Goal: Find specific page/section: Find specific page/section

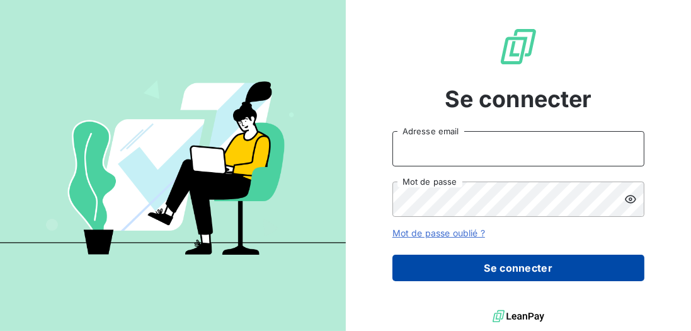
type input "[EMAIL_ADDRESS][DOMAIN_NAME]"
click at [492, 275] on button "Se connecter" at bounding box center [518, 267] width 252 height 26
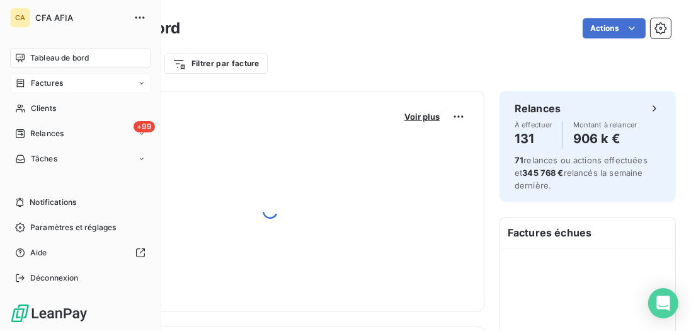
click at [29, 83] on div "Factures" at bounding box center [39, 82] width 48 height 11
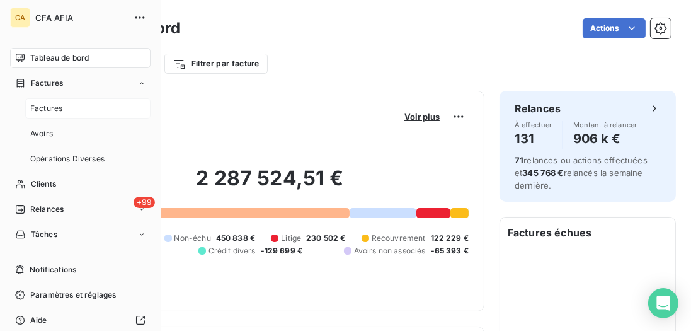
click at [61, 101] on div "Factures" at bounding box center [87, 108] width 125 height 20
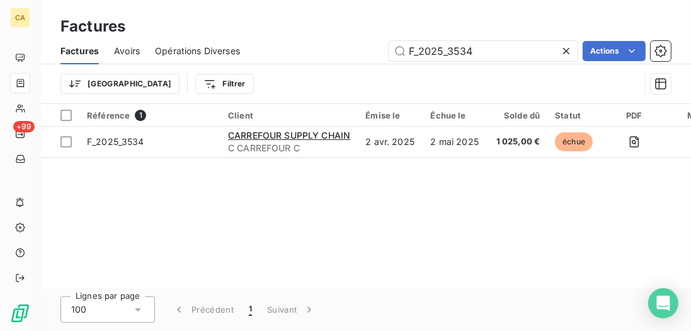
drag, startPoint x: 494, startPoint y: 50, endPoint x: 334, endPoint y: 34, distance: 160.8
click at [334, 34] on div "Factures Factures Avoirs Opérations Diverses F_2025_3534 Actions Trier Filtrer" at bounding box center [365, 52] width 650 height 104
type input "l"
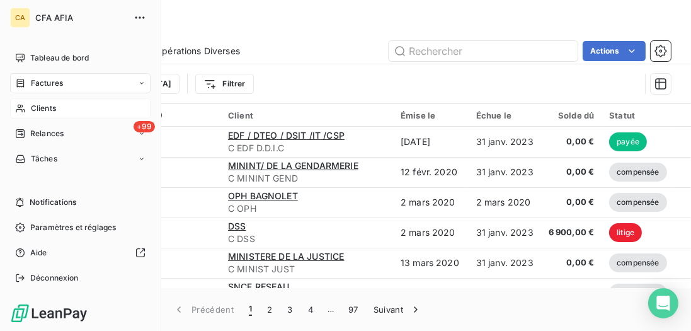
click at [48, 111] on span "Clients" at bounding box center [43, 108] width 25 height 11
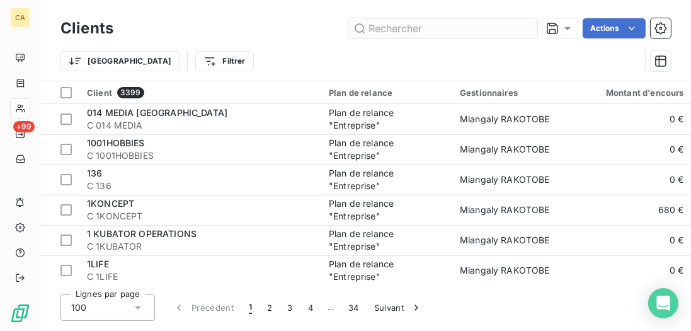
click at [445, 28] on input "text" at bounding box center [442, 28] width 189 height 20
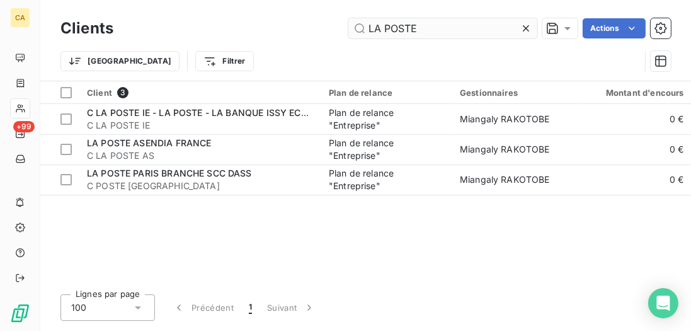
type input "LA POSTE"
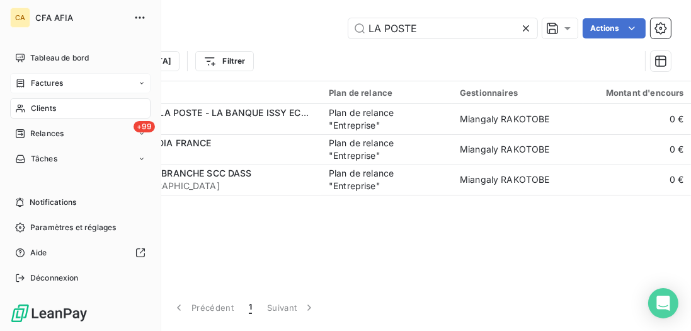
click at [19, 81] on icon at bounding box center [21, 83] width 8 height 8
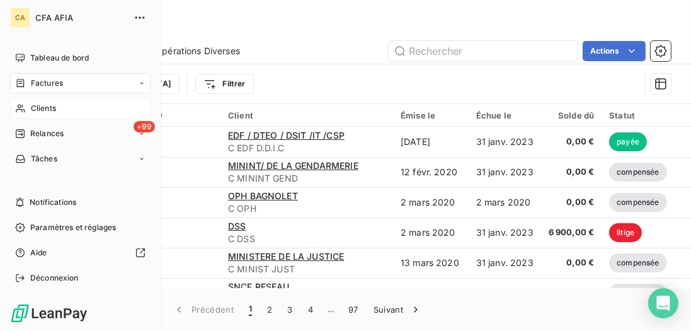
click at [46, 79] on span "Factures" at bounding box center [47, 82] width 32 height 11
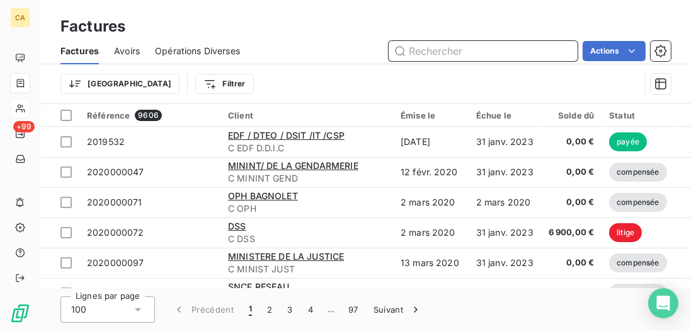
click at [458, 52] on input "text" at bounding box center [482, 51] width 189 height 20
click at [459, 51] on input "text" at bounding box center [482, 51] width 189 height 20
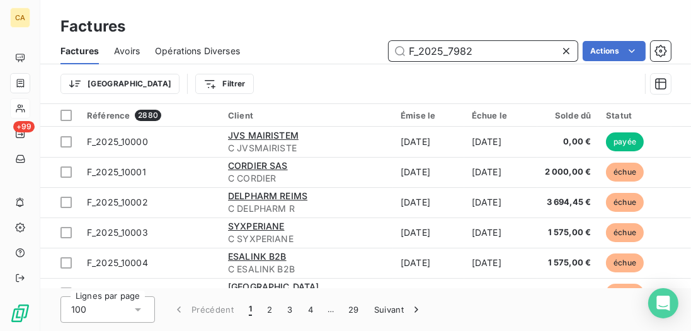
type input "F_2025_7982"
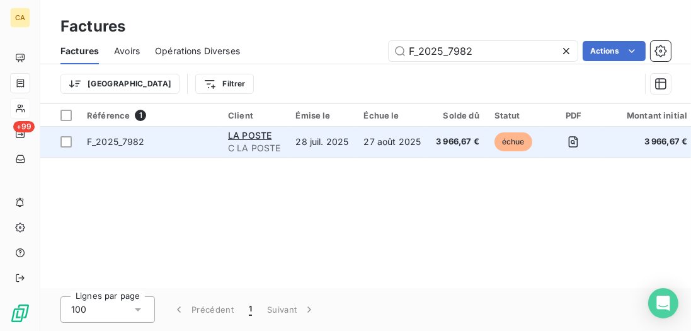
click at [208, 150] on td "F_2025_7982" at bounding box center [149, 142] width 141 height 30
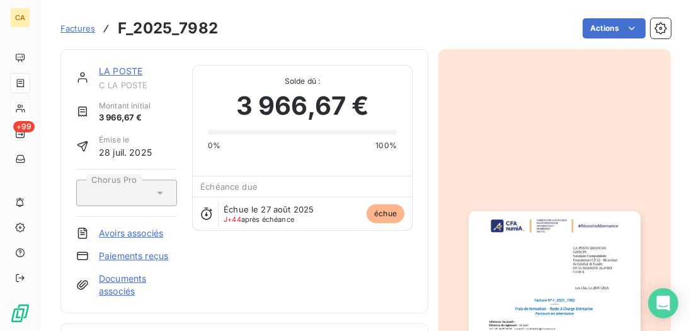
click at [134, 71] on link "LA POSTE" at bounding box center [120, 70] width 43 height 11
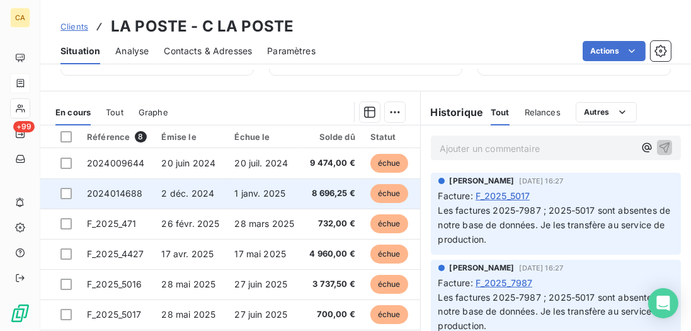
scroll to position [288, 0]
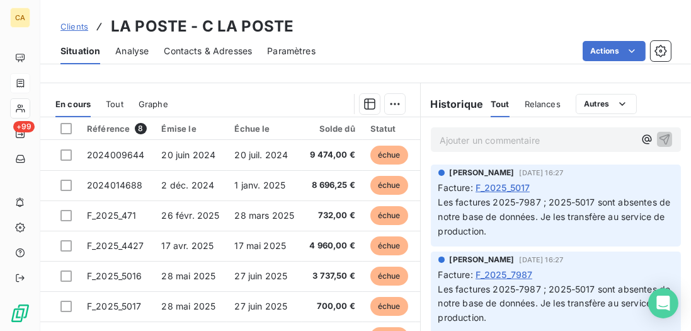
click at [122, 109] on span "Tout" at bounding box center [115, 104] width 18 height 10
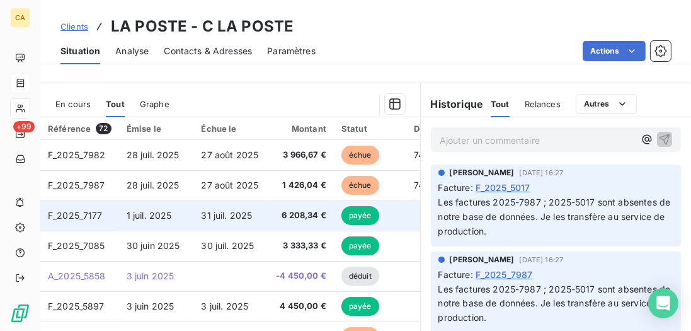
click at [175, 229] on td "1 juil. 2025" at bounding box center [156, 215] width 75 height 30
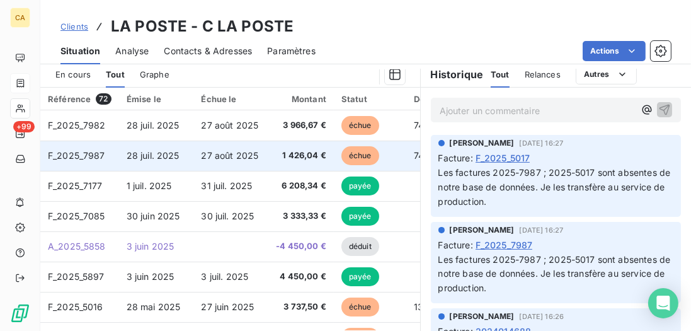
scroll to position [327, 0]
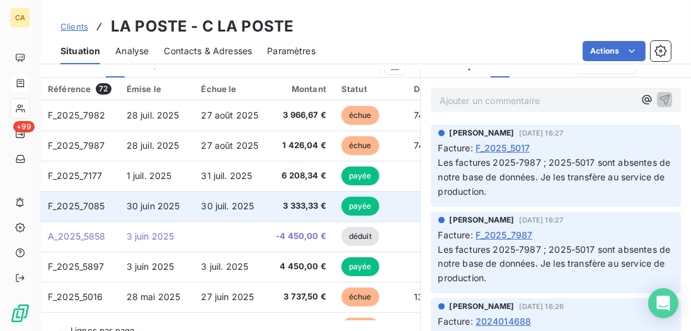
click at [138, 220] on td "30 juin 2025" at bounding box center [156, 206] width 75 height 30
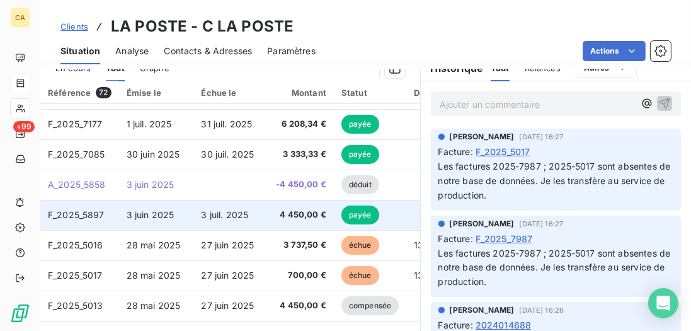
scroll to position [72, 0]
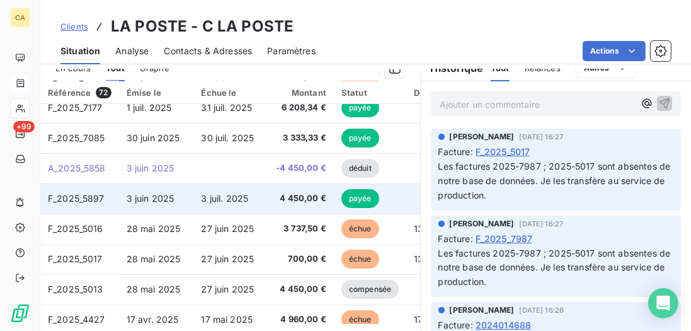
click at [203, 212] on td "3 juil. 2025" at bounding box center [230, 198] width 75 height 30
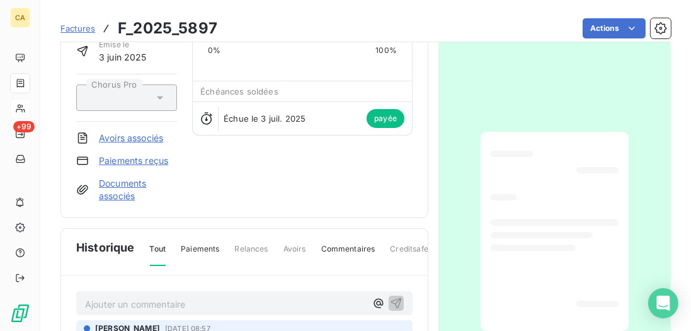
scroll to position [108, 0]
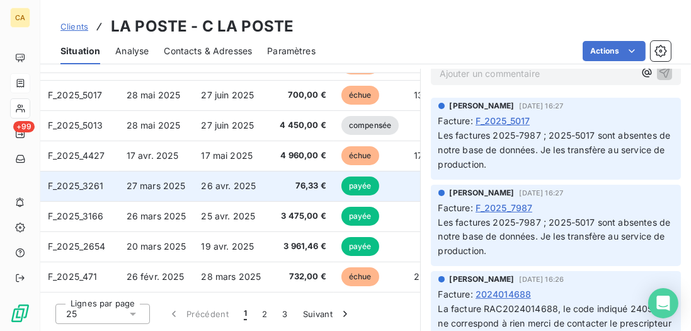
scroll to position [215, 0]
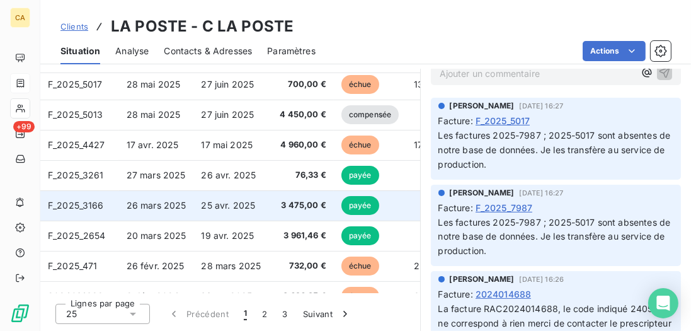
click at [185, 215] on td "26 mars 2025" at bounding box center [156, 205] width 75 height 30
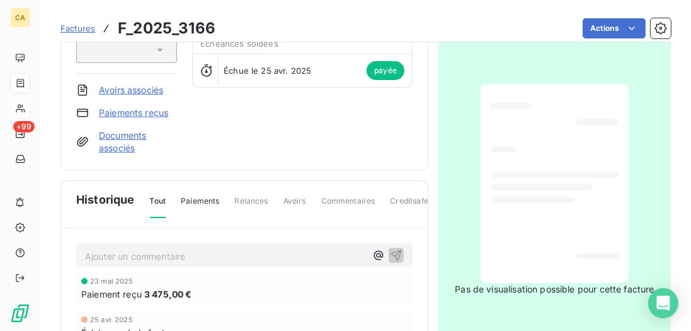
scroll to position [144, 0]
click at [567, 190] on div at bounding box center [554, 182] width 128 height 179
click at [567, 191] on div at bounding box center [554, 182] width 128 height 179
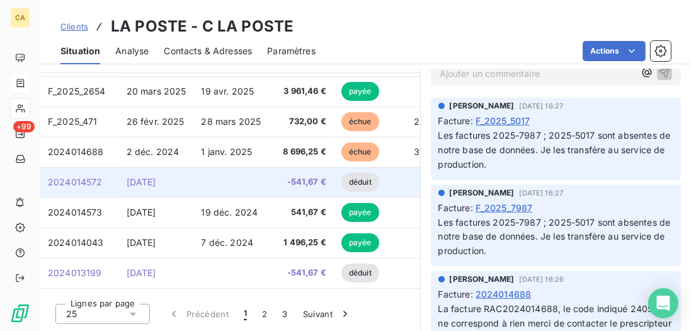
scroll to position [324, 0]
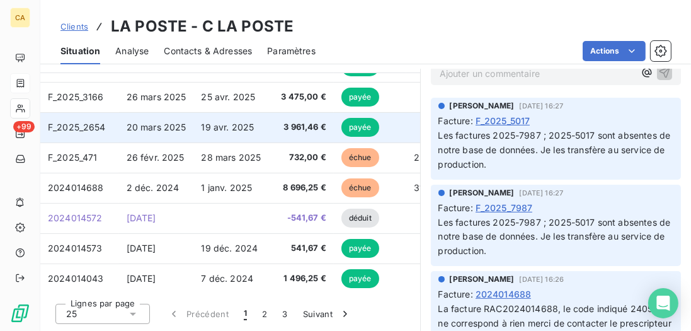
click at [208, 130] on span "19 avr. 2025" at bounding box center [227, 127] width 53 height 11
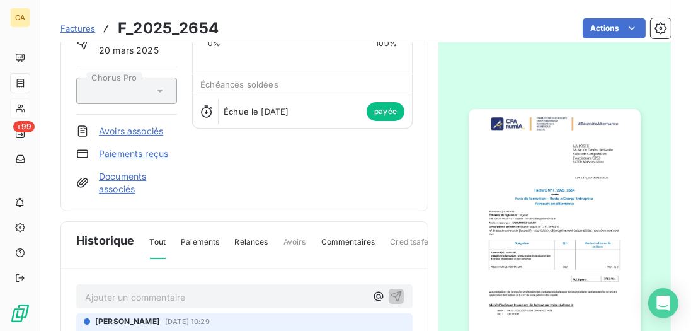
scroll to position [109, 0]
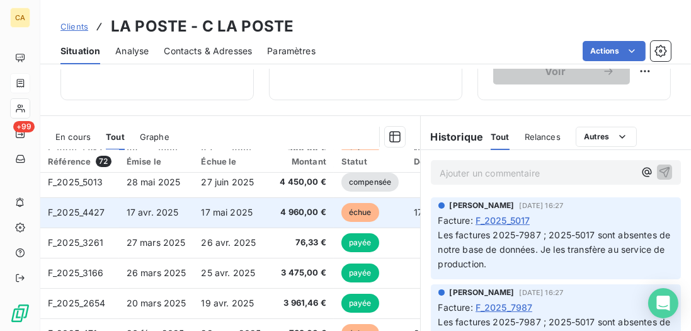
scroll to position [252, 0]
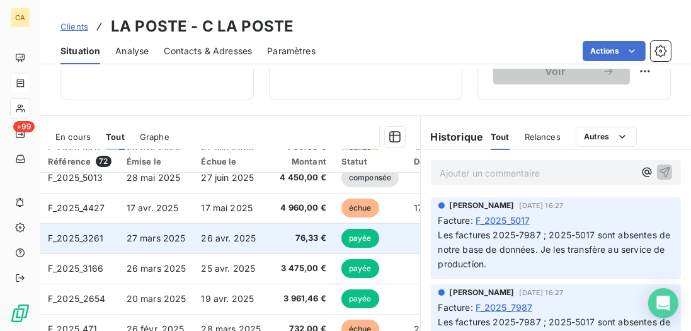
click at [215, 243] on span "26 avr. 2025" at bounding box center [228, 237] width 55 height 11
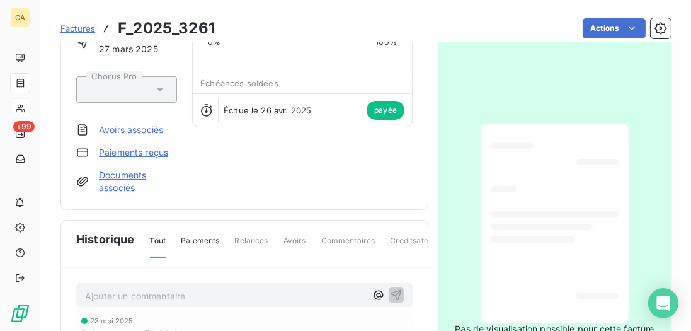
scroll to position [108, 0]
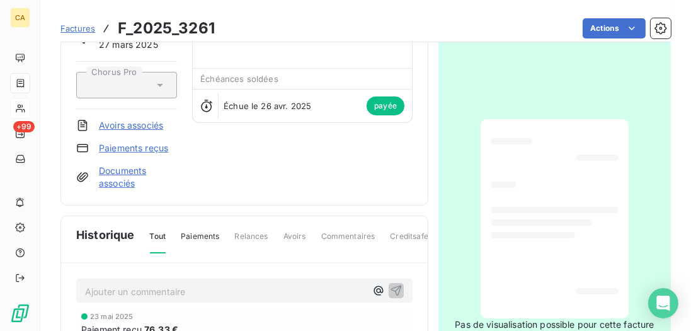
click at [557, 203] on div at bounding box center [554, 218] width 128 height 179
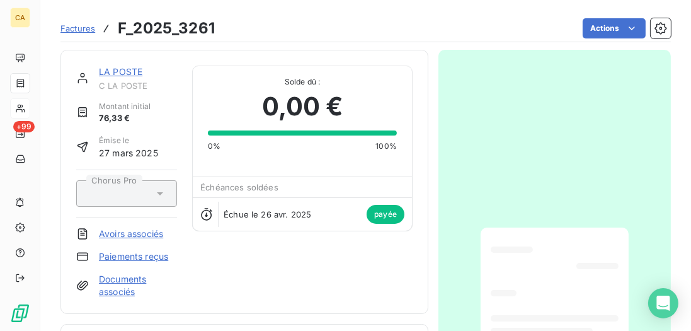
scroll to position [0, 0]
click at [106, 68] on link "LA POSTE" at bounding box center [120, 70] width 43 height 11
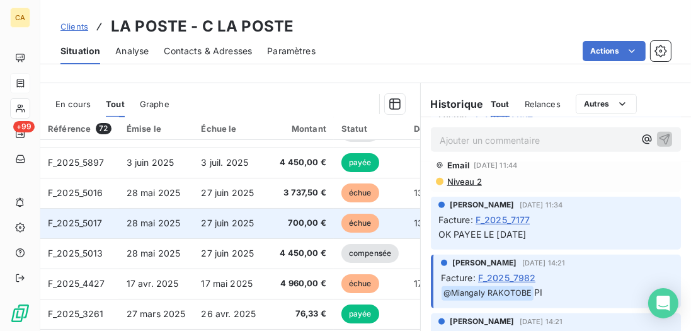
scroll to position [899, 0]
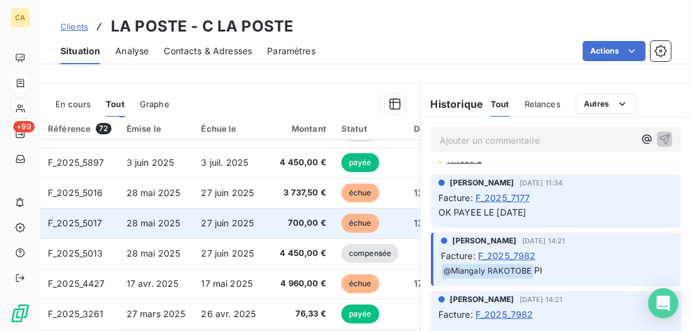
click at [165, 238] on td "28 mai 2025" at bounding box center [156, 223] width 75 height 30
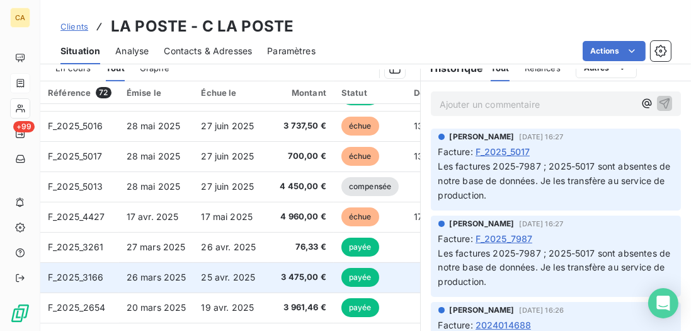
scroll to position [215, 0]
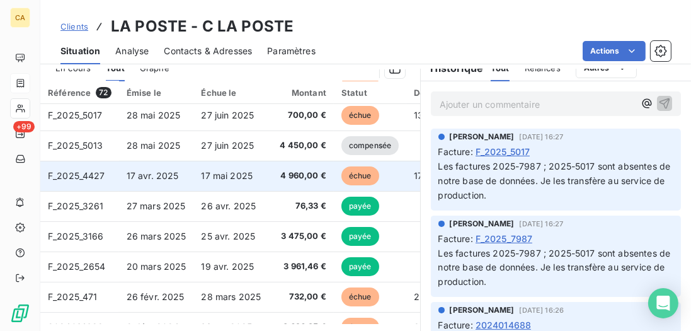
click at [162, 191] on td "17 avr. 2025" at bounding box center [156, 176] width 75 height 30
